Goal: Complete application form: Complete application form

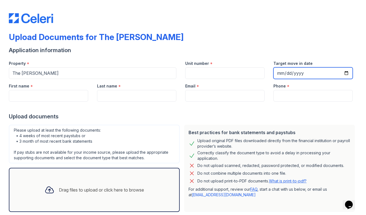
click at [288, 73] on input "Target move in date" at bounding box center [312, 73] width 79 height 12
type input "[DATE]"
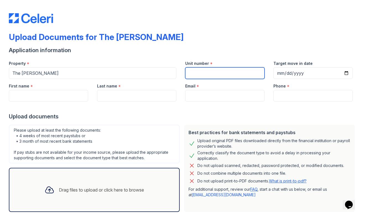
click at [212, 71] on input "Unit number" at bounding box center [224, 73] width 79 height 12
click at [230, 74] on input "Unit number" at bounding box center [224, 73] width 79 height 12
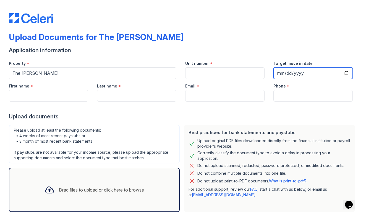
click at [287, 75] on input "Target move in date" at bounding box center [312, 73] width 79 height 12
type input "[DATE]"
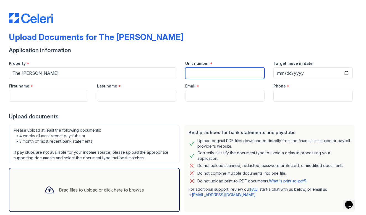
click at [204, 75] on input "Unit number" at bounding box center [224, 73] width 79 height 12
type input "A3"
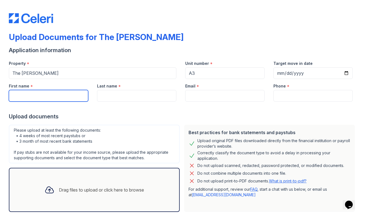
click at [80, 95] on input "First name" at bounding box center [48, 96] width 79 height 12
type input "Heavynne"
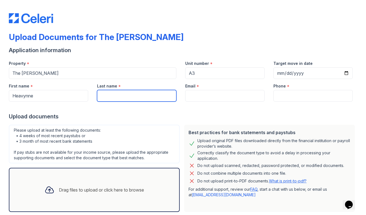
type input "De Loera"
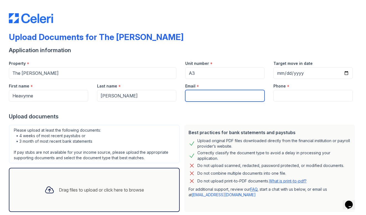
type input "heavynnedanae@gmail.com"
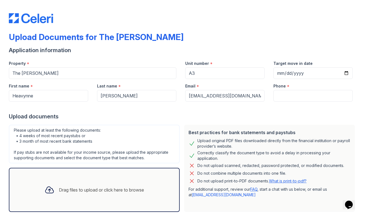
click at [284, 102] on div at bounding box center [183, 107] width 348 height 11
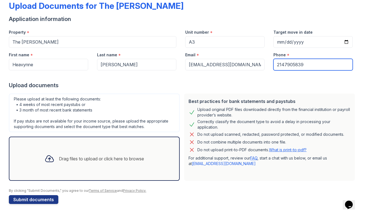
scroll to position [31, 0]
type input "2147905839"
click at [140, 163] on div "Drag files to upload or click here to browse" at bounding box center [94, 159] width 108 height 19
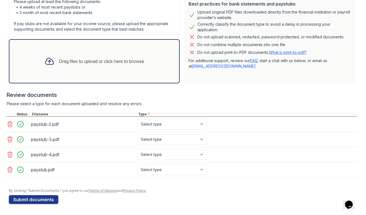
scroll to position [129, 0]
select select "paystub"
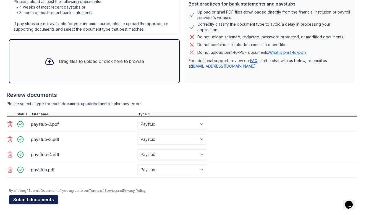
click at [51, 201] on button "Submit documents" at bounding box center [33, 199] width 49 height 9
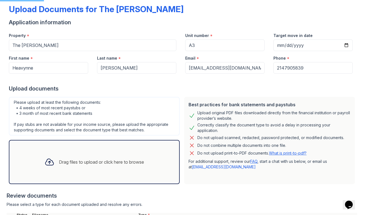
scroll to position [-4, 0]
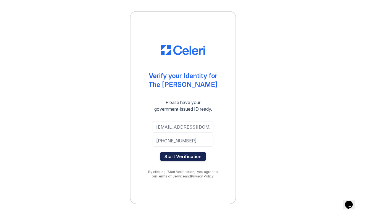
click at [191, 158] on button "Start Verification" at bounding box center [183, 156] width 46 height 9
